Goal: Information Seeking & Learning: Learn about a topic

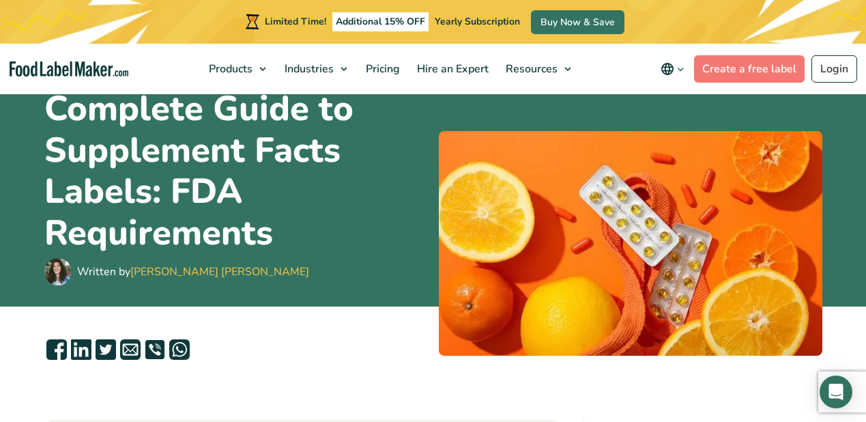
scroll to position [24, 0]
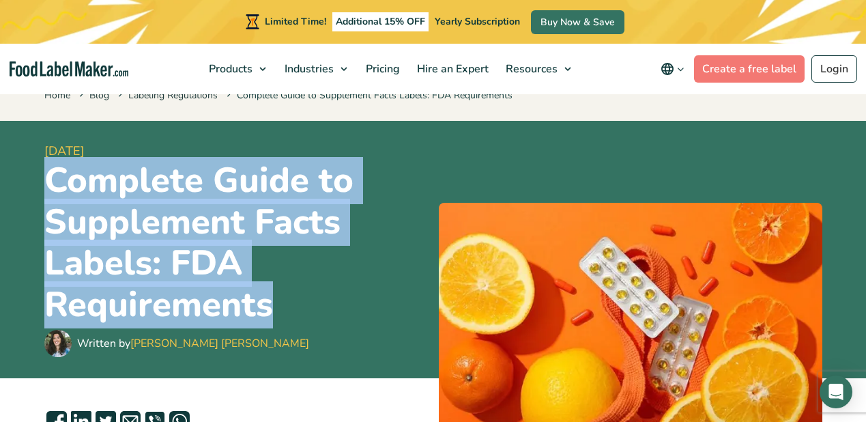
drag, startPoint x: 281, startPoint y: 312, endPoint x: 34, endPoint y: 190, distance: 275.5
click at [34, 190] on div "[DATE] Complete Guide to Supplement Facts Labels: FDA Requirements Written by […" at bounding box center [433, 249] width 798 height 257
copy h1 "Complete Guide to Supplement Facts Labels: FDA Requirements"
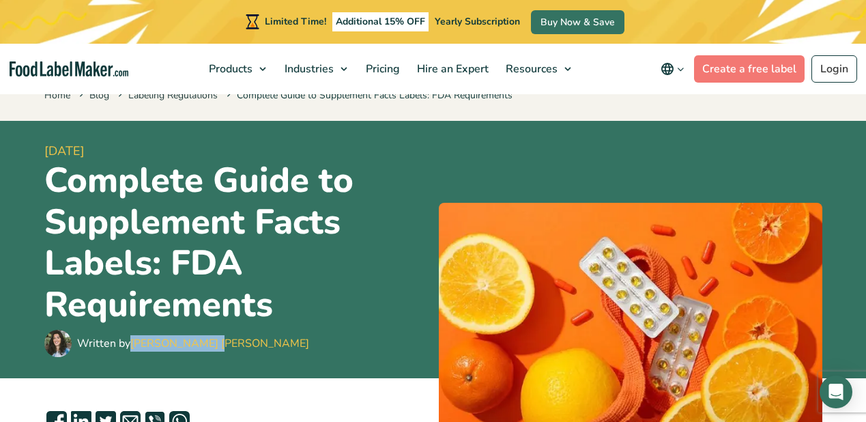
drag, startPoint x: 222, startPoint y: 342, endPoint x: 136, endPoint y: 336, distance: 86.1
click at [136, 336] on div "Written by [PERSON_NAME] [PERSON_NAME]" at bounding box center [235, 342] width 383 height 27
copy link "[PERSON_NAME] [PERSON_NAME]"
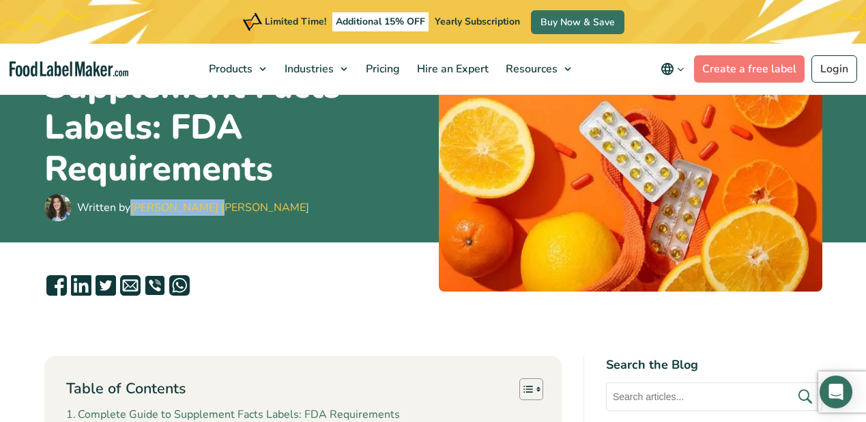
scroll to position [0, 0]
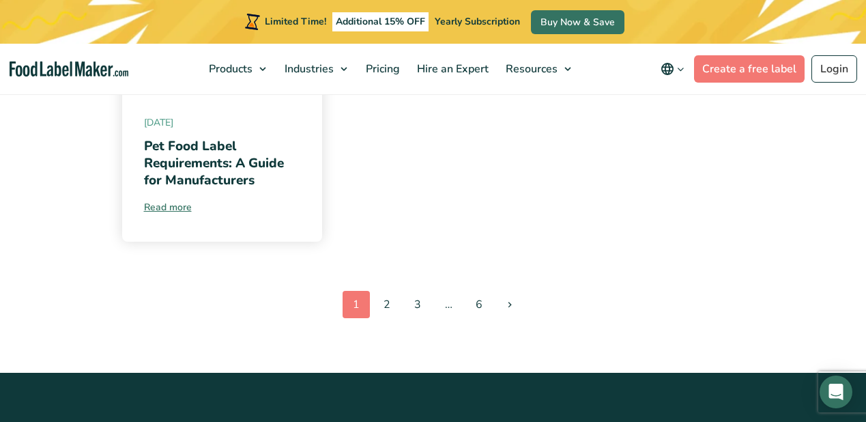
scroll to position [1106, 0]
